Goal: Information Seeking & Learning: Learn about a topic

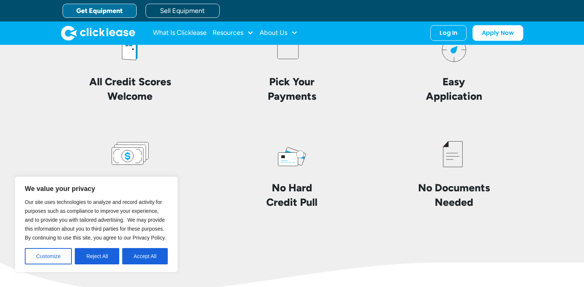
scroll to position [1726, 0]
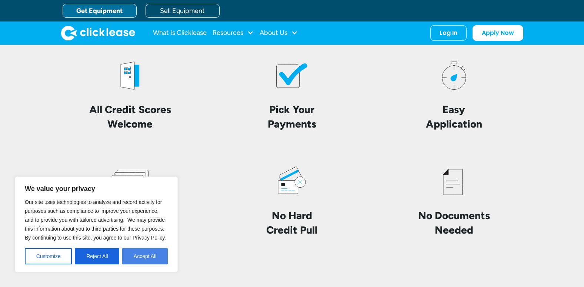
click at [142, 253] on button "Accept All" at bounding box center [145, 256] width 46 height 16
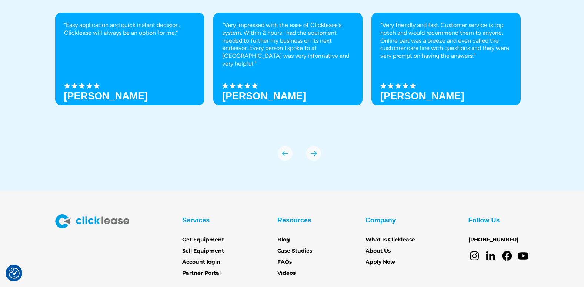
scroll to position [2606, 0]
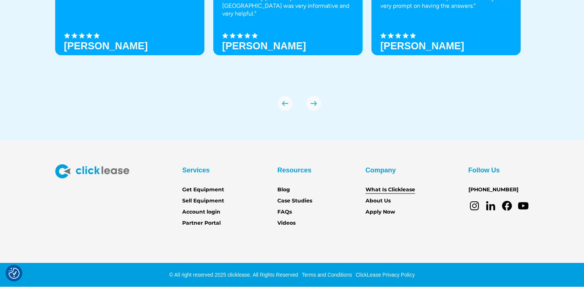
click at [394, 189] on link "What Is Clicklease" at bounding box center [391, 190] width 50 height 8
